Goal: Information Seeking & Learning: Find specific fact

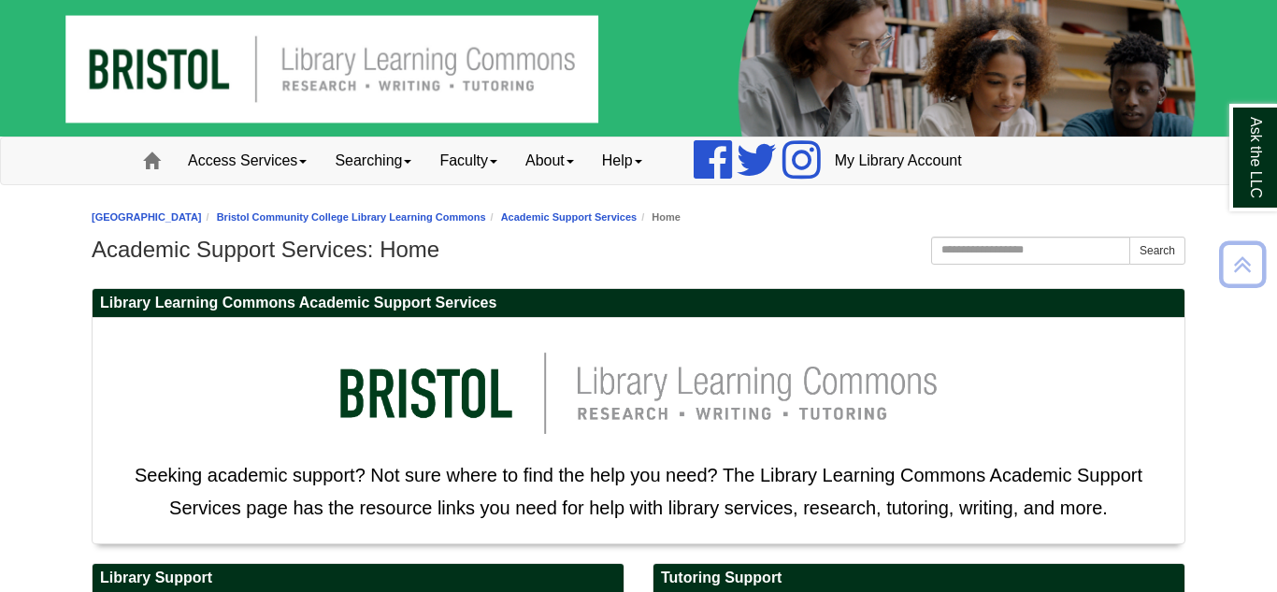
scroll to position [565, 0]
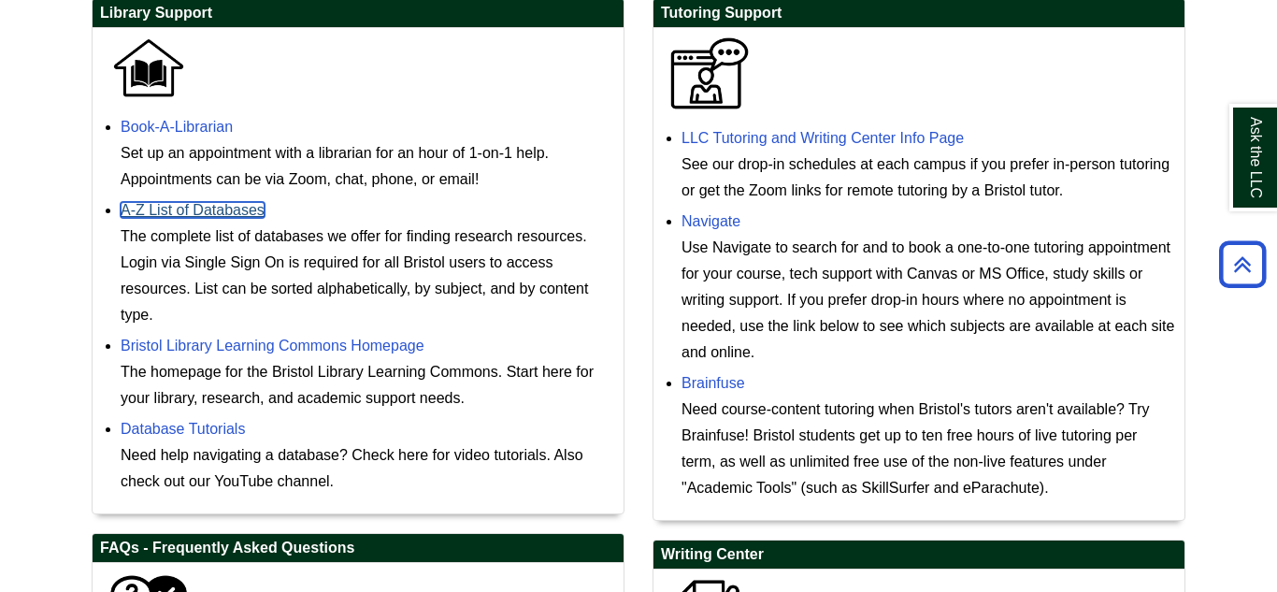
click at [191, 206] on link "A-Z List of Databases" at bounding box center [193, 210] width 144 height 16
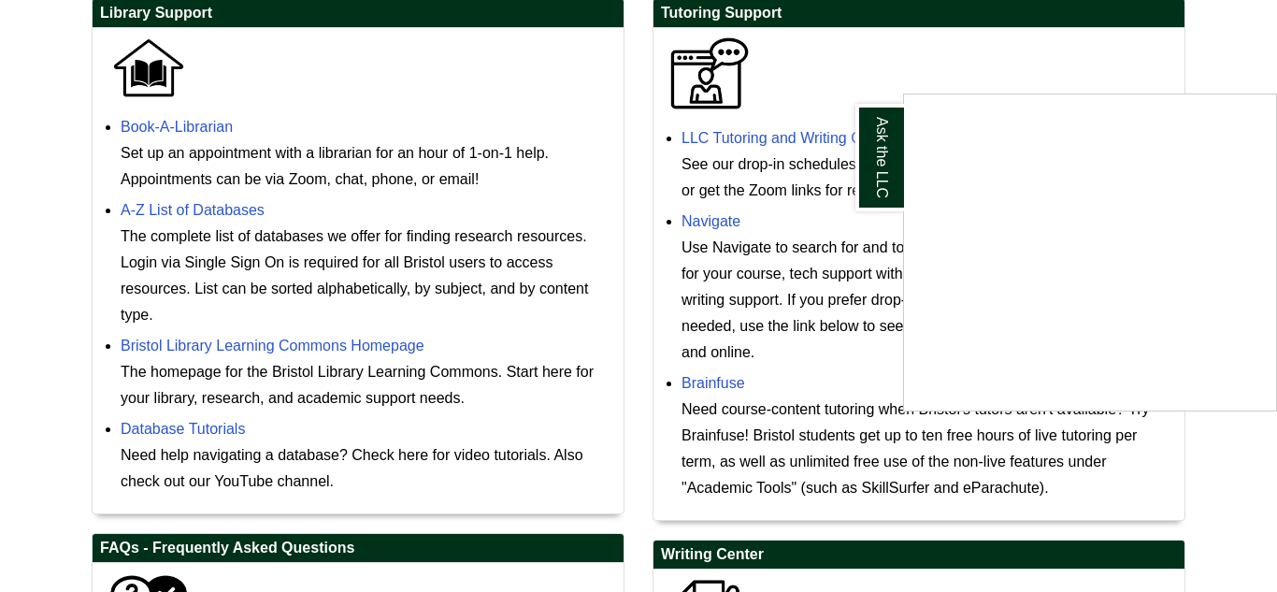
click at [355, 168] on div "Ask the LLC" at bounding box center [638, 296] width 1277 height 592
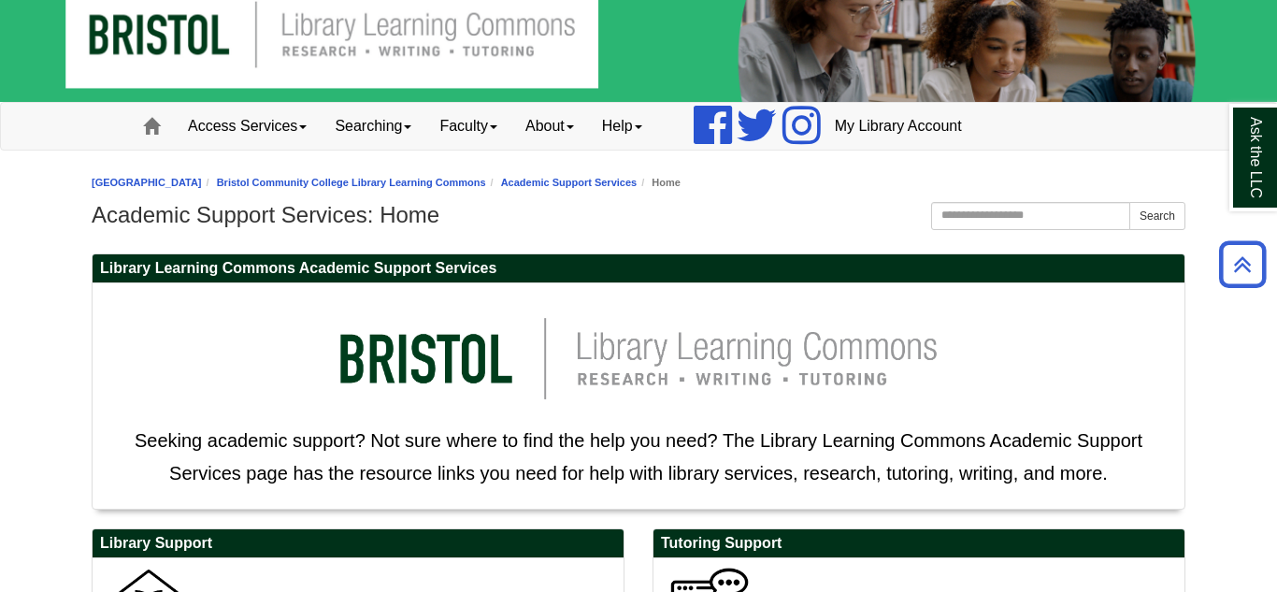
scroll to position [0, 0]
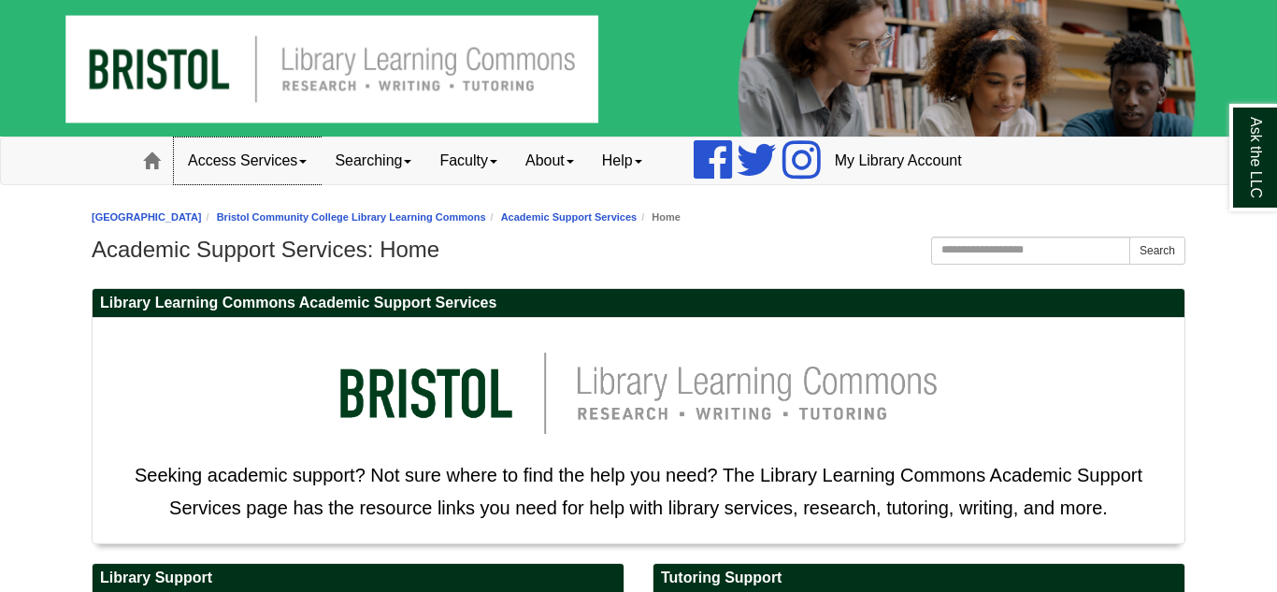
click at [212, 176] on link "Access Services" at bounding box center [247, 160] width 147 height 47
click at [346, 91] on img at bounding box center [638, 68] width 1277 height 137
click at [478, 85] on img at bounding box center [638, 68] width 1277 height 137
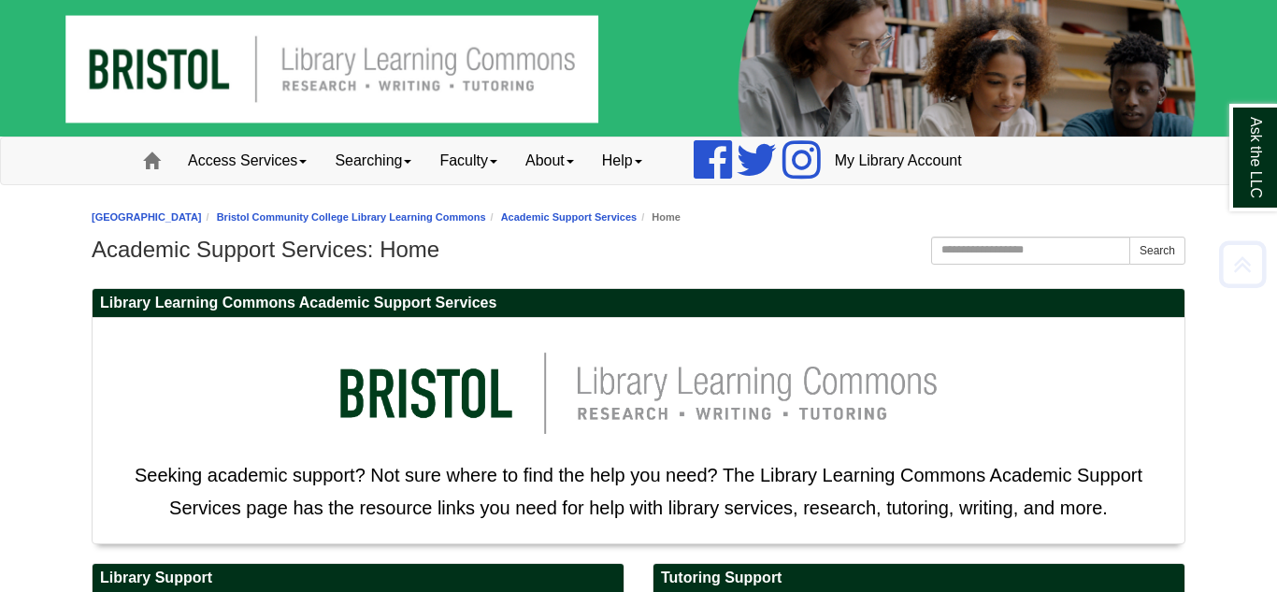
scroll to position [565, 0]
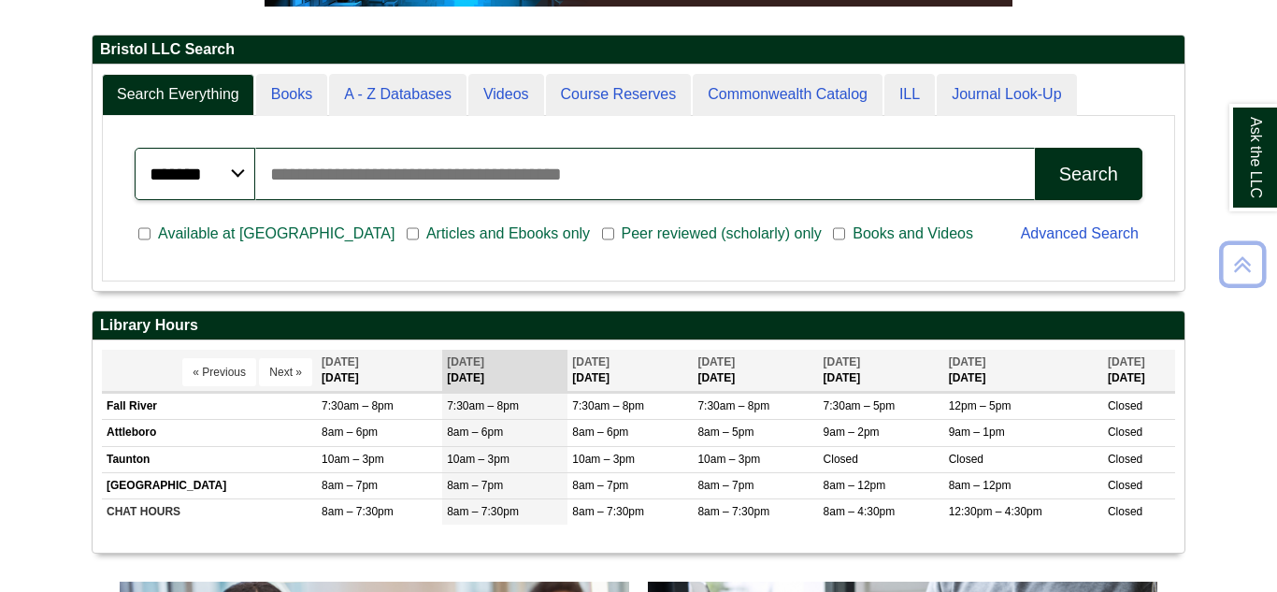
scroll to position [439, 0]
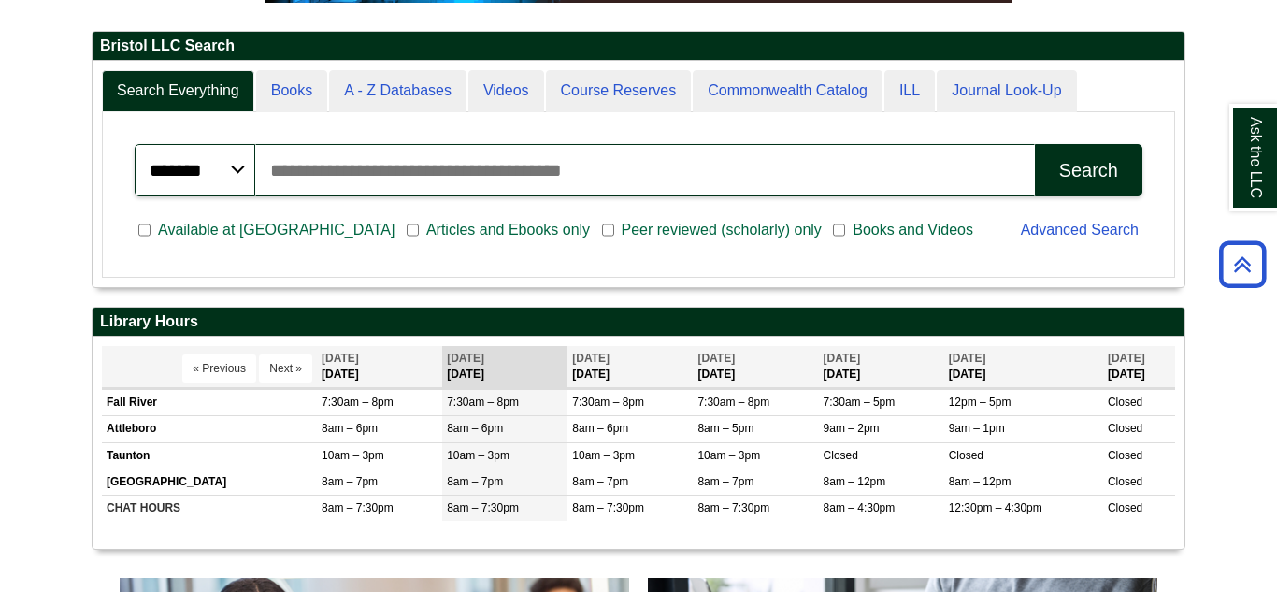
click at [518, 189] on input "Search articles, books, journals & more" at bounding box center [645, 170] width 780 height 52
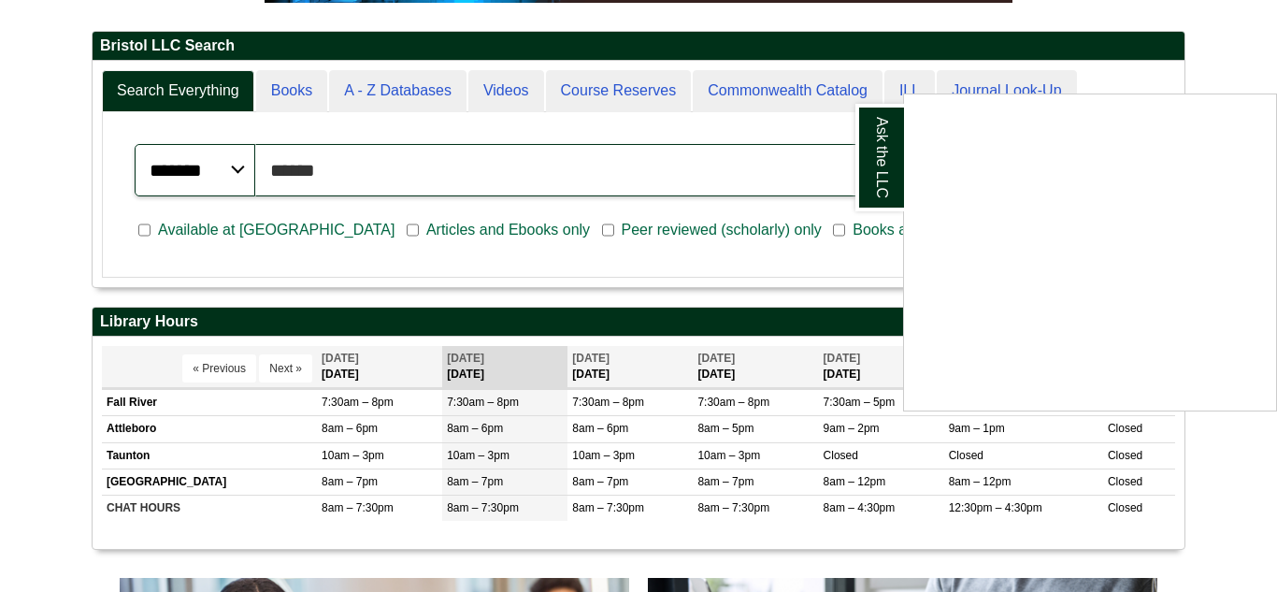
scroll to position [224, 1092]
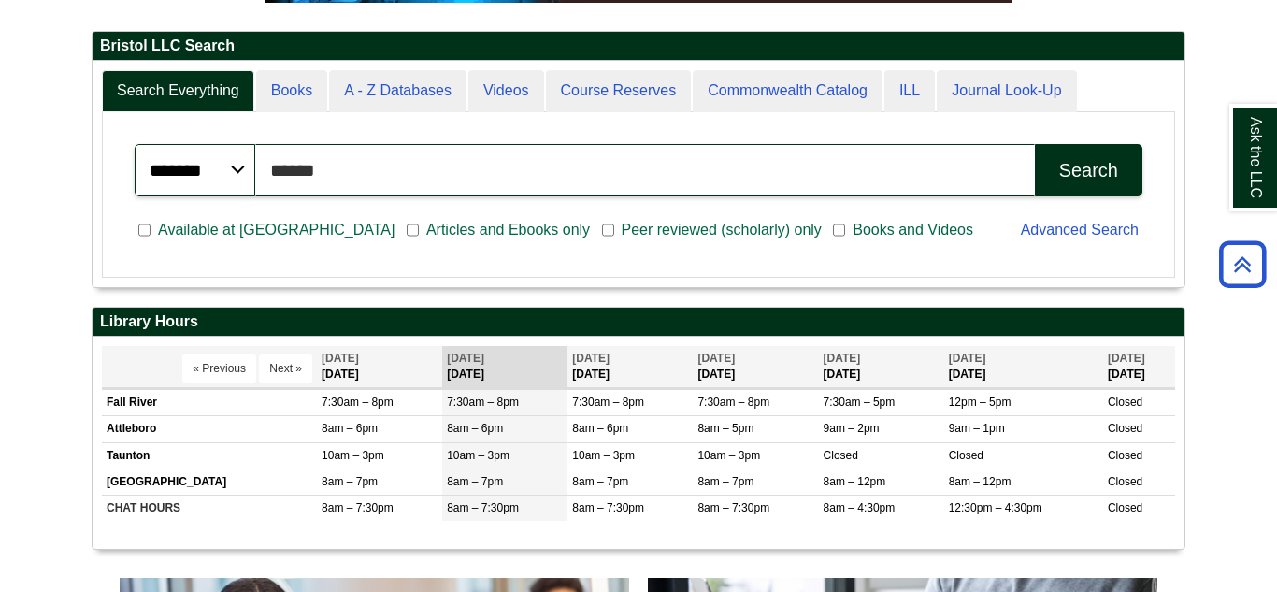
click at [423, 158] on input "*****" at bounding box center [645, 170] width 780 height 52
type input "**********"
click at [1035, 144] on button "Search" at bounding box center [1089, 170] width 108 height 52
